Goal: Task Accomplishment & Management: Use online tool/utility

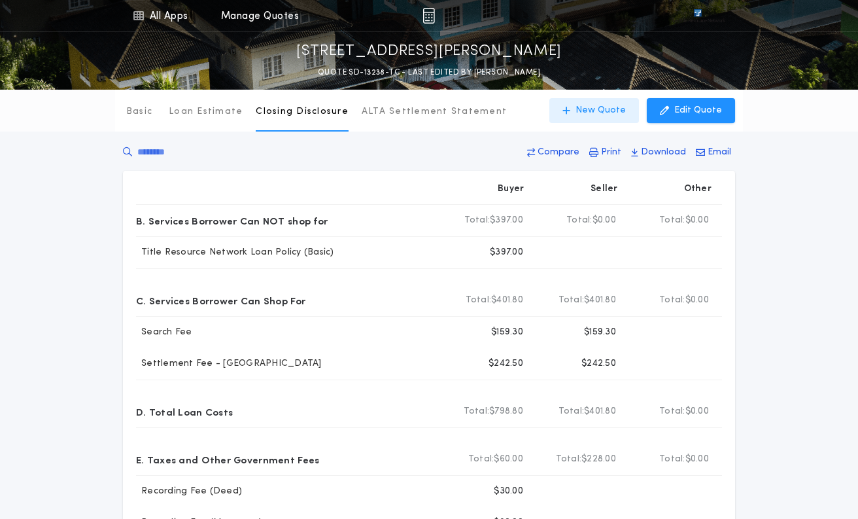
scroll to position [248, 0]
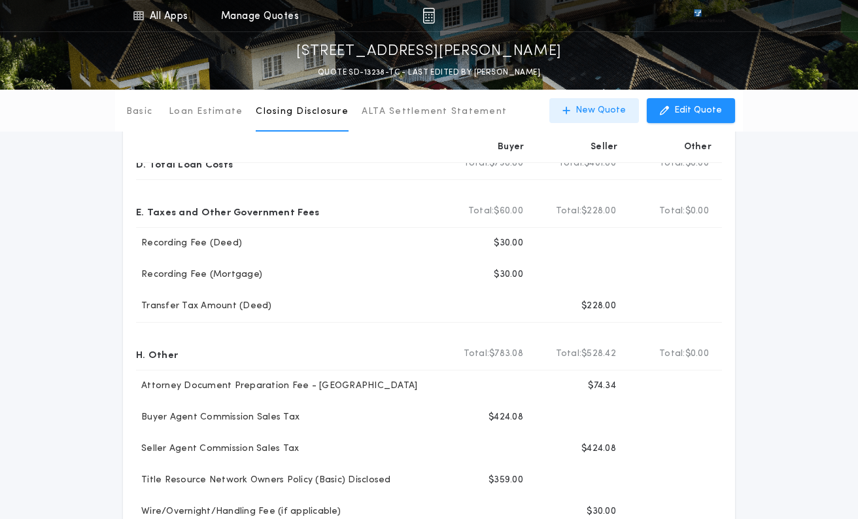
click at [602, 109] on p "New Quote" at bounding box center [600, 110] width 50 height 13
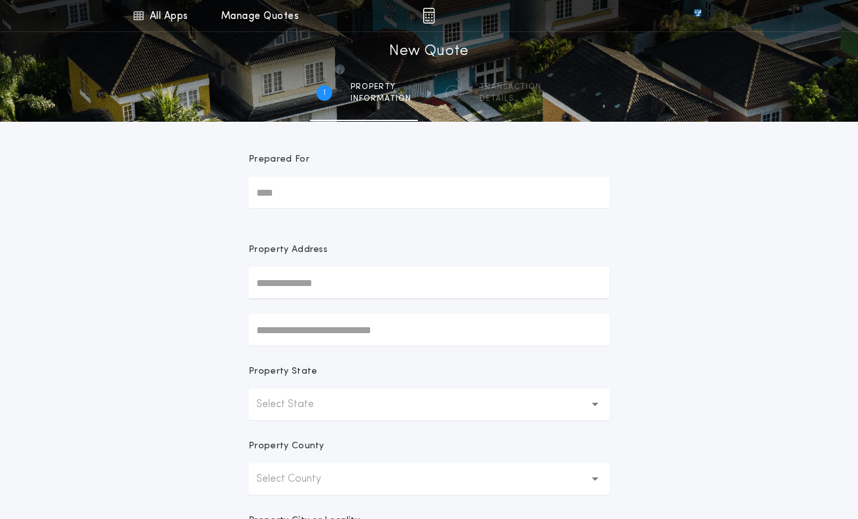
click at [283, 282] on input "text" at bounding box center [428, 282] width 361 height 31
paste input "**********"
type input "**********"
click at [307, 308] on button "[STREET_ADDRESS]" at bounding box center [428, 309] width 361 height 20
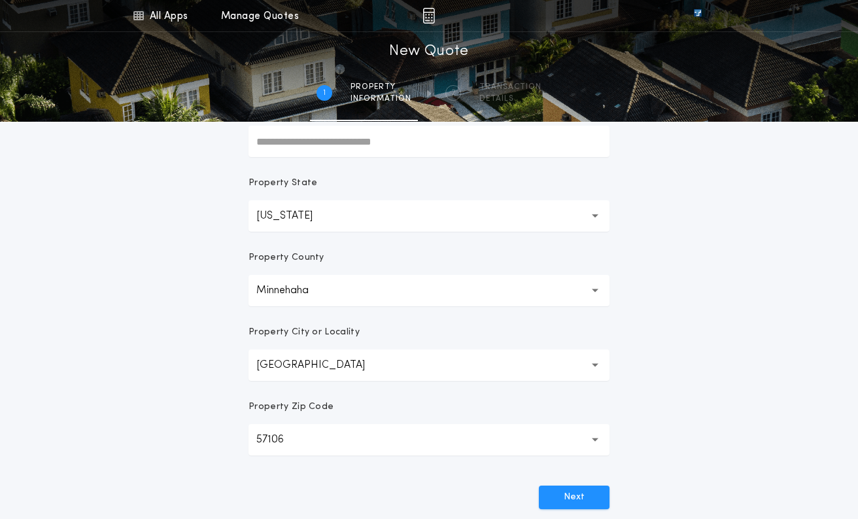
scroll to position [333, 0]
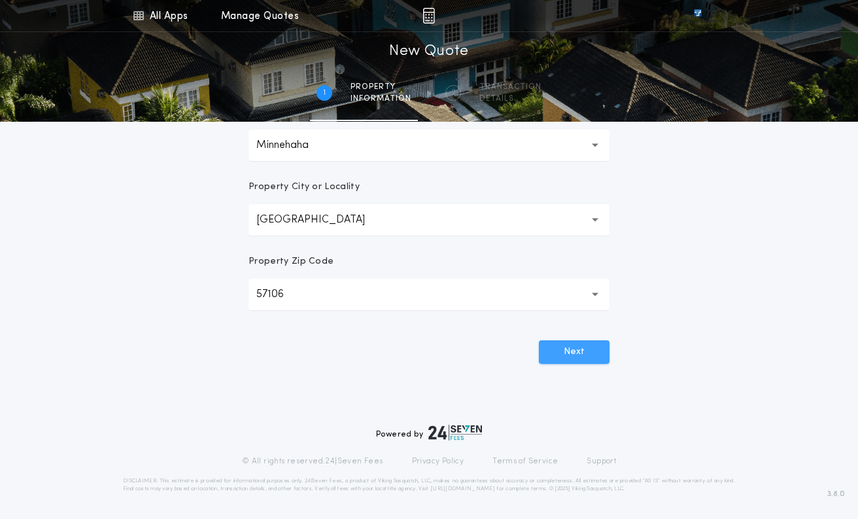
click at [570, 348] on button "Next" at bounding box center [574, 352] width 71 height 24
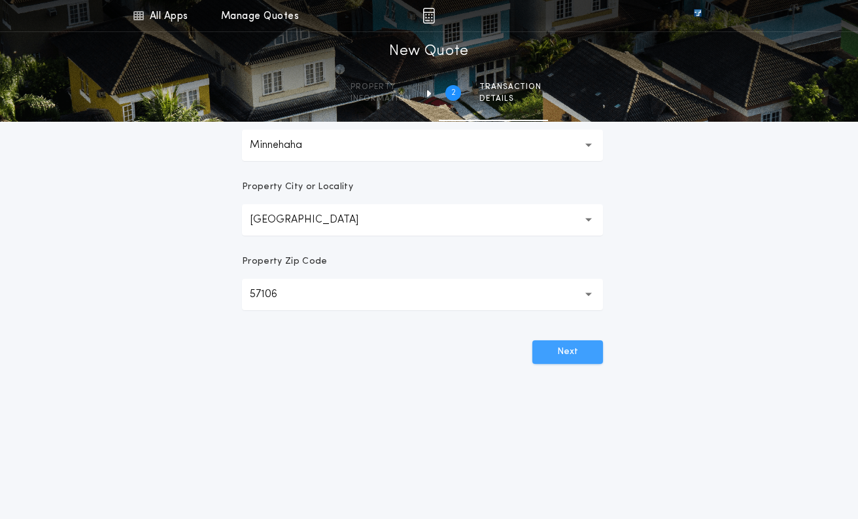
scroll to position [0, 0]
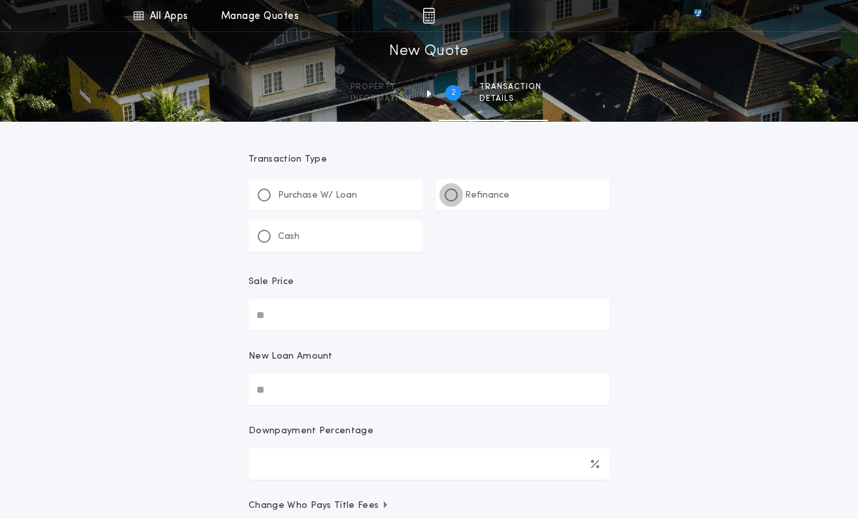
click at [451, 194] on div at bounding box center [451, 195] width 7 height 7
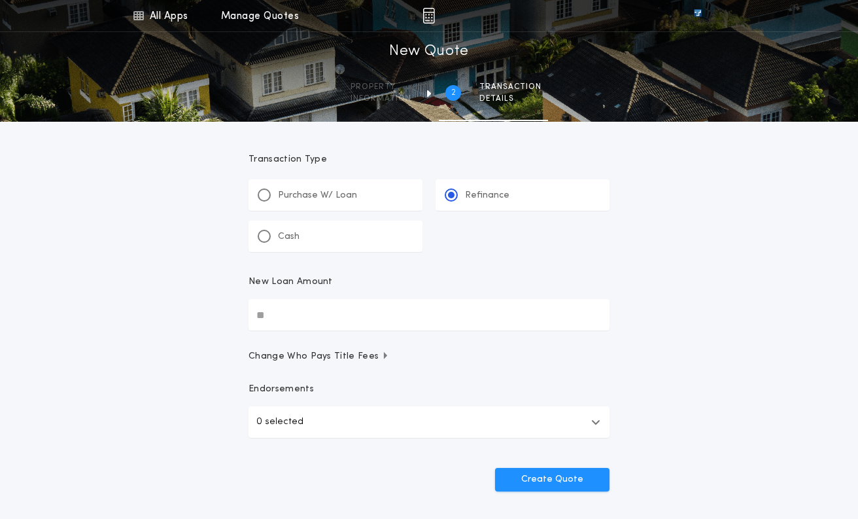
click at [277, 314] on input "New Loan Amount" at bounding box center [428, 314] width 361 height 31
type input "********"
click at [592, 424] on icon "button" at bounding box center [595, 422] width 9 height 10
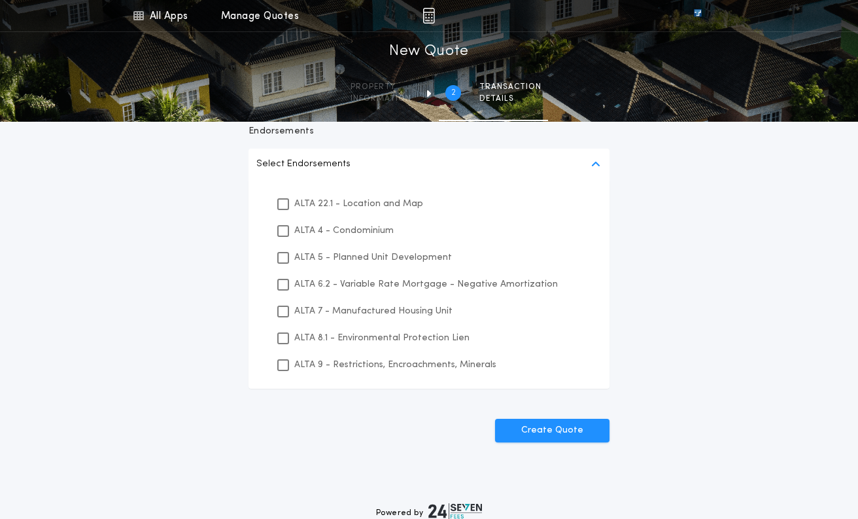
scroll to position [262, 0]
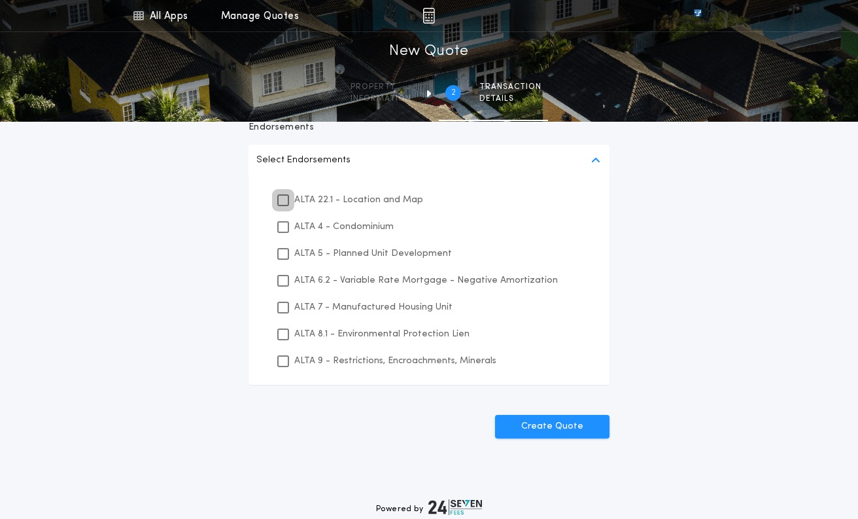
click at [282, 199] on icon at bounding box center [283, 200] width 8 height 9
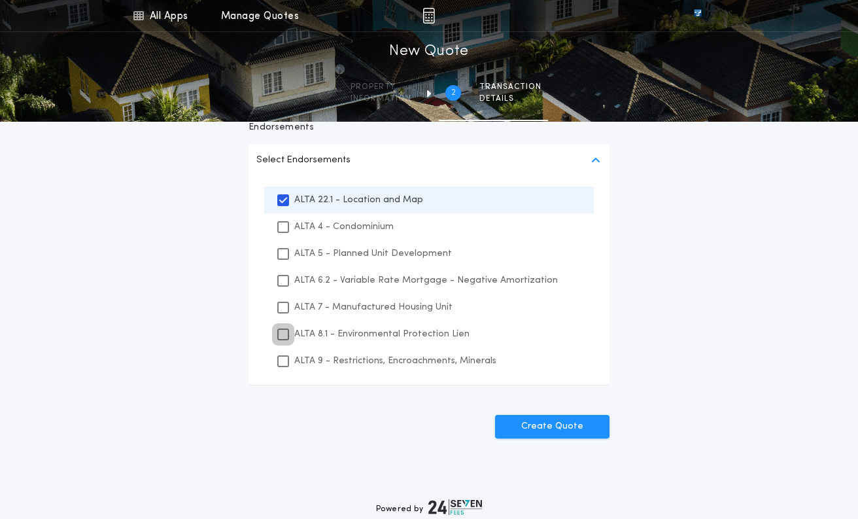
click at [282, 330] on icon at bounding box center [283, 334] width 8 height 9
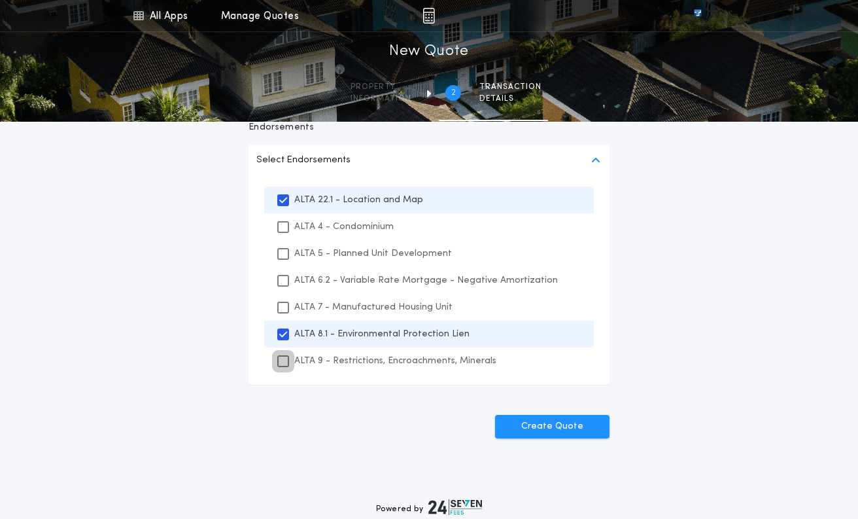
click at [282, 356] on icon at bounding box center [283, 360] width 8 height 9
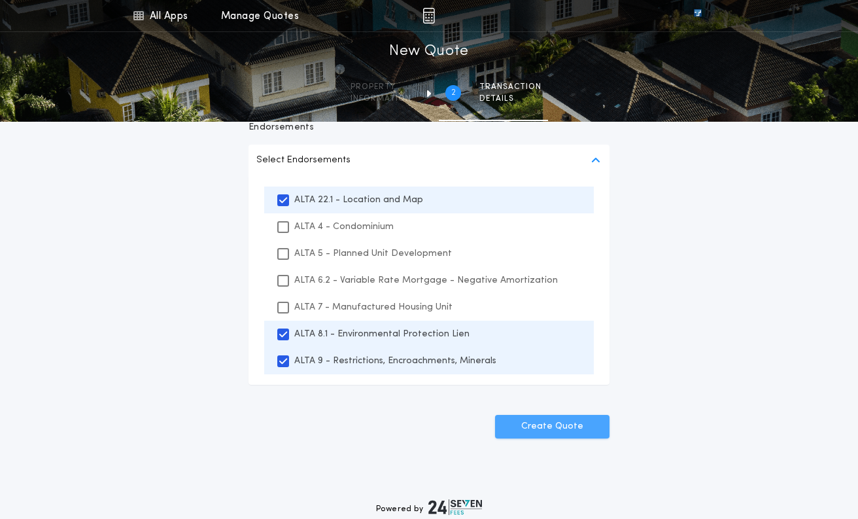
click at [558, 424] on button "Create Quote" at bounding box center [552, 427] width 114 height 24
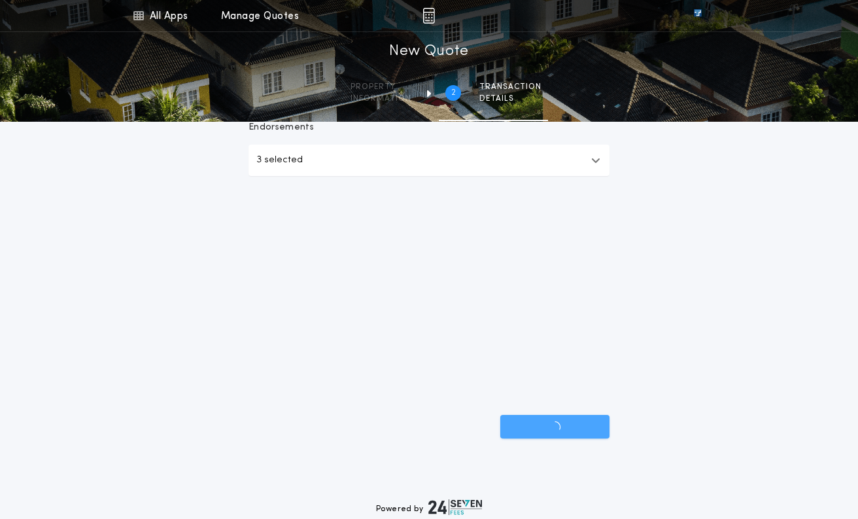
scroll to position [128, 0]
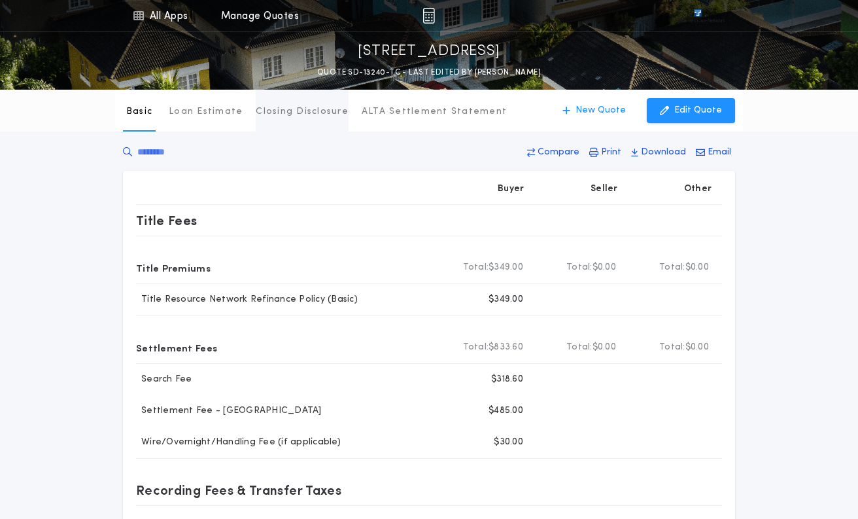
click at [295, 115] on p "Closing Disclosure" at bounding box center [302, 111] width 93 height 13
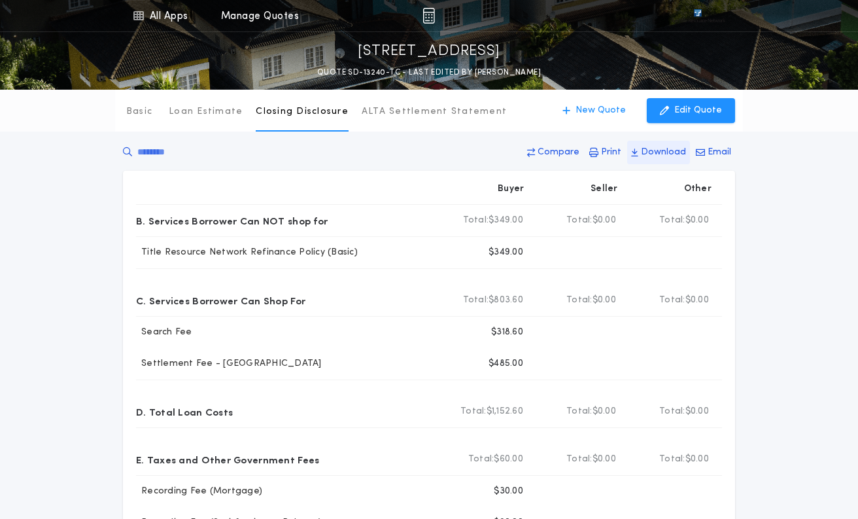
click at [660, 151] on p "Download" at bounding box center [663, 152] width 45 height 13
